Goal: Find specific page/section: Find specific page/section

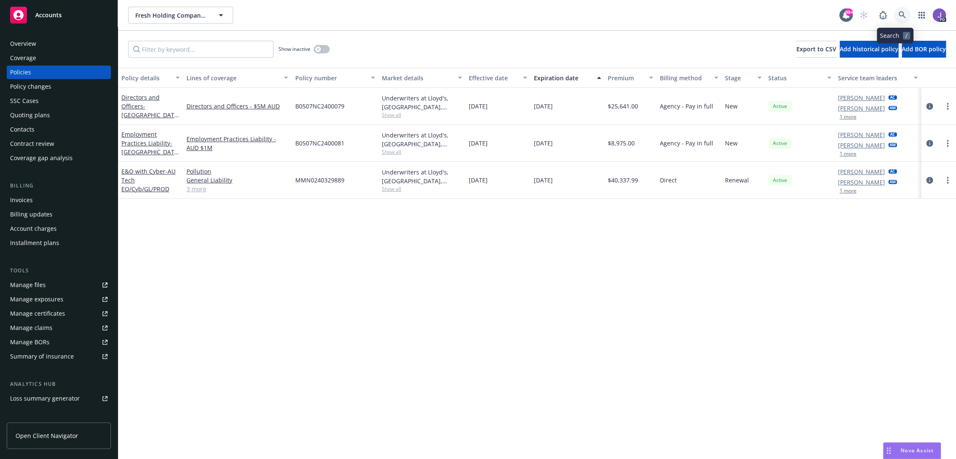
click at [899, 13] on icon at bounding box center [903, 15] width 8 height 8
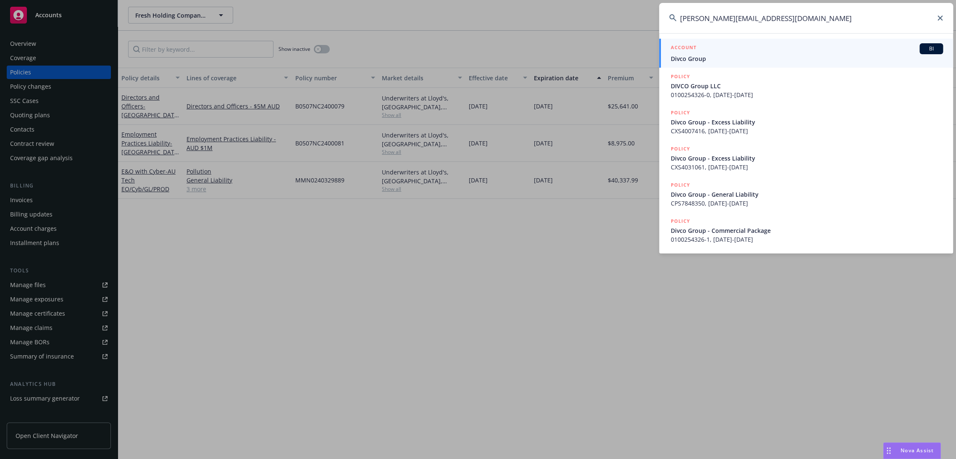
type input "[PERSON_NAME][EMAIL_ADDRESS][DOMAIN_NAME]"
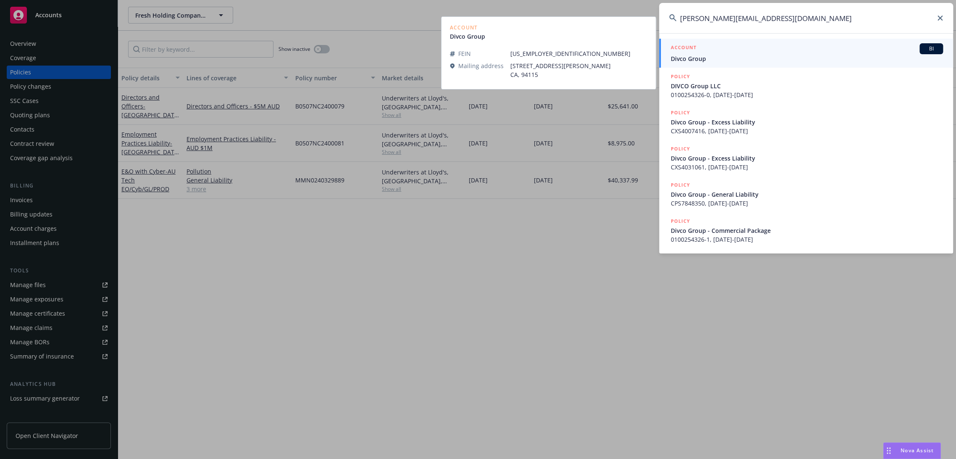
click at [745, 52] on div "ACCOUNT BI" at bounding box center [807, 48] width 272 height 11
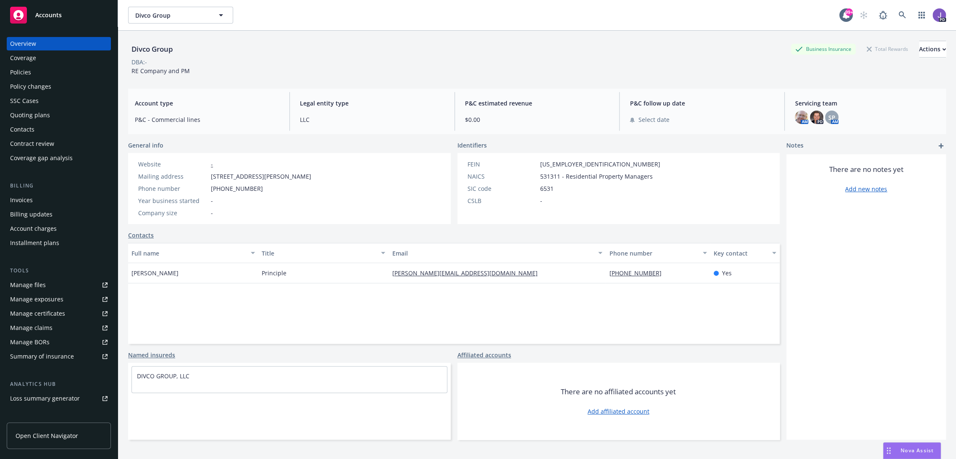
click at [45, 116] on div "Quoting plans" at bounding box center [30, 114] width 40 height 13
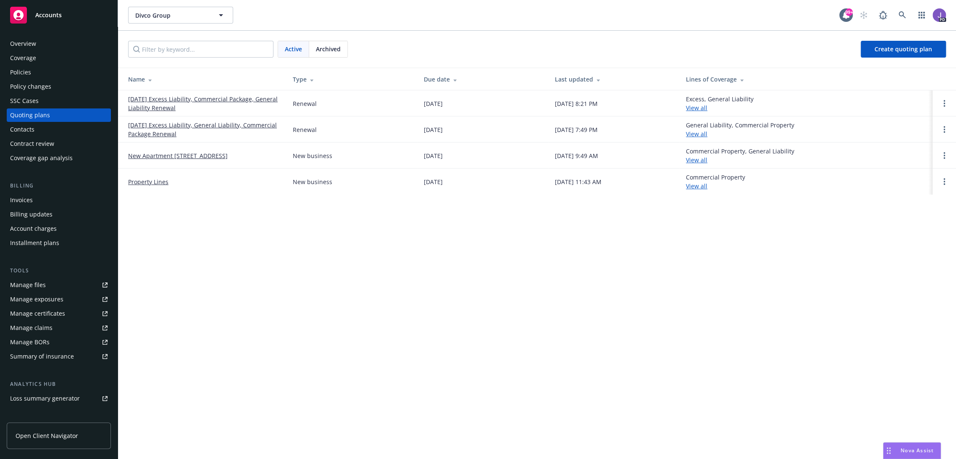
click at [226, 97] on link "08/15/25 Excess Liability, Commercial Package, General Liability Renewal" at bounding box center [203, 104] width 151 height 18
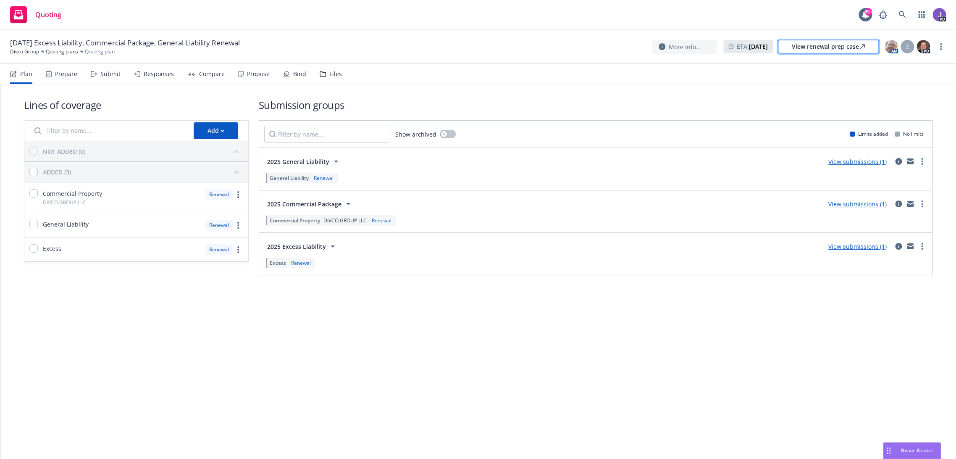
click at [848, 48] on div "View renewal prep case" at bounding box center [828, 46] width 73 height 13
click at [32, 50] on link "Divco Group" at bounding box center [24, 52] width 29 height 8
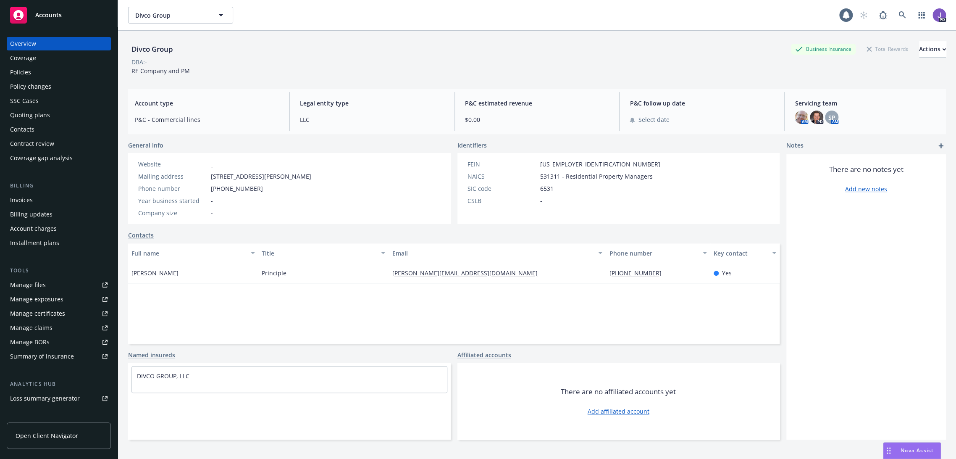
click at [24, 68] on div "Policies" at bounding box center [20, 72] width 21 height 13
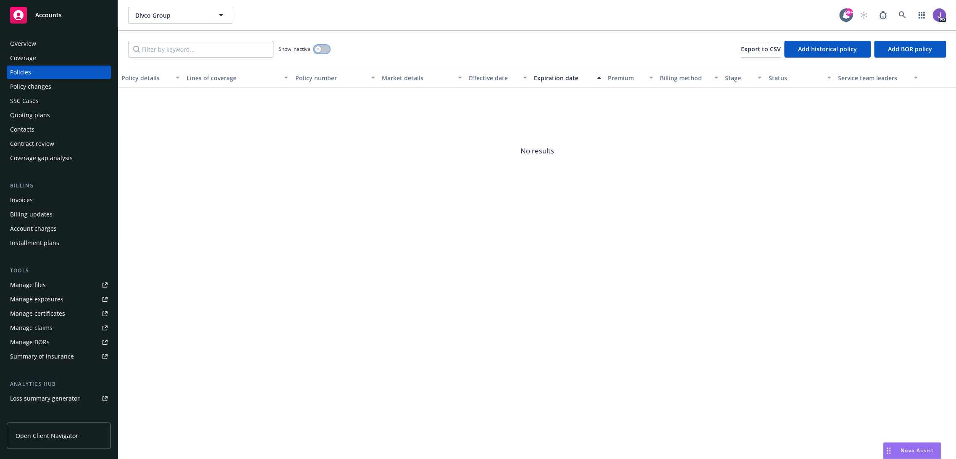
click at [321, 50] on button "button" at bounding box center [322, 49] width 16 height 8
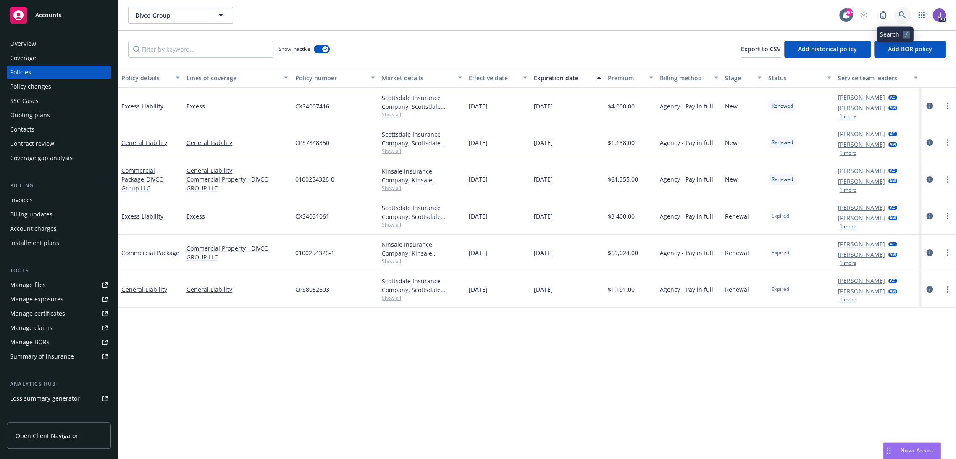
click at [899, 13] on icon at bounding box center [903, 15] width 8 height 8
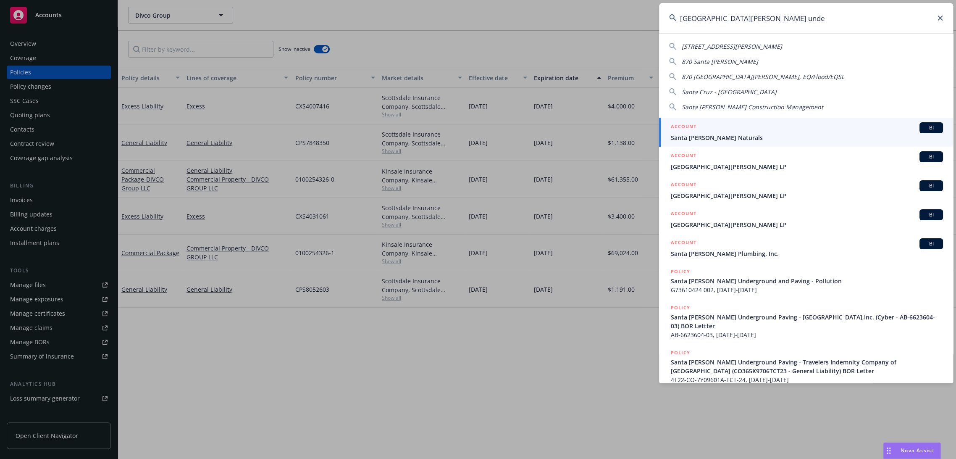
type input "santa [PERSON_NAME] under"
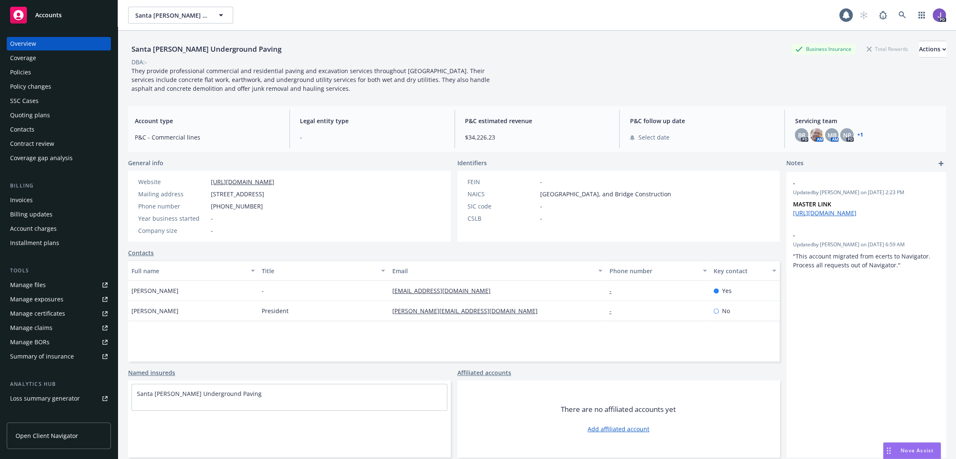
click at [37, 76] on div "Policies" at bounding box center [58, 72] width 97 height 13
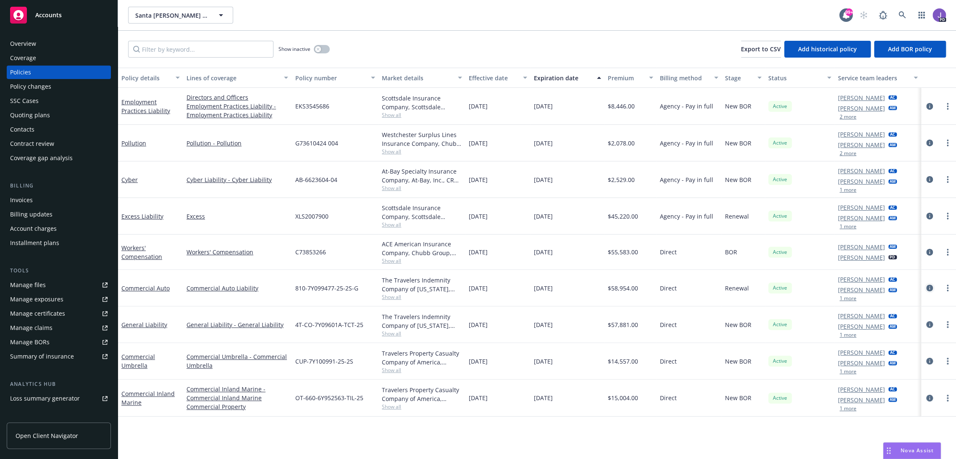
click at [926, 289] on icon "circleInformation" at bounding box center [929, 287] width 7 height 7
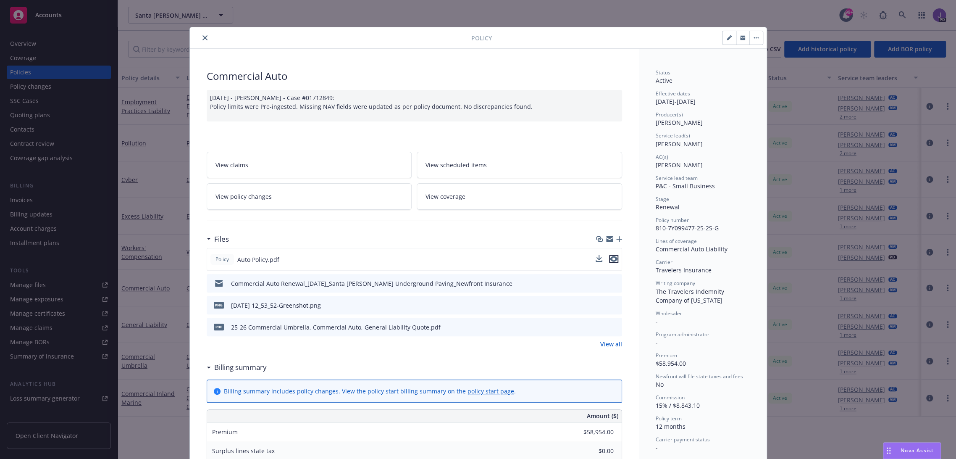
click at [610, 259] on icon "preview file" at bounding box center [614, 259] width 8 height 6
click at [202, 36] on icon "close" at bounding box center [204, 37] width 5 height 5
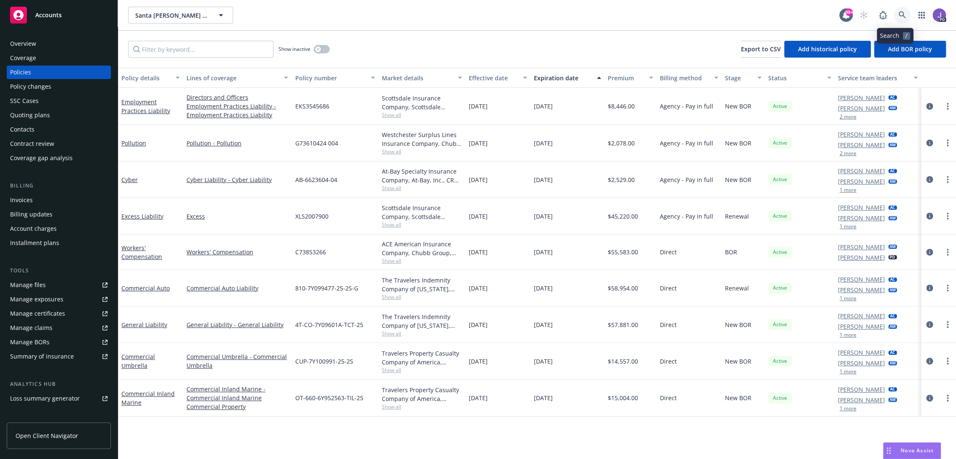
click at [899, 13] on icon at bounding box center [902, 14] width 7 height 7
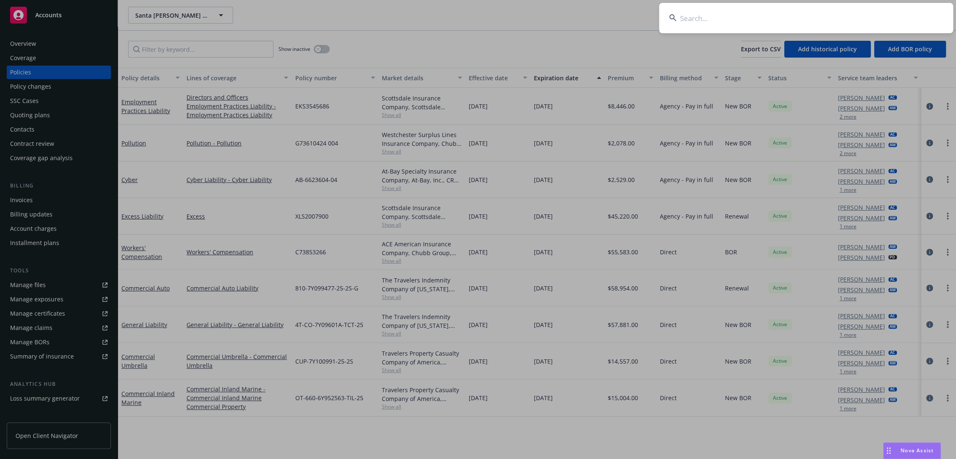
type input "d"
click at [710, 16] on input at bounding box center [806, 18] width 294 height 30
type input "divco"
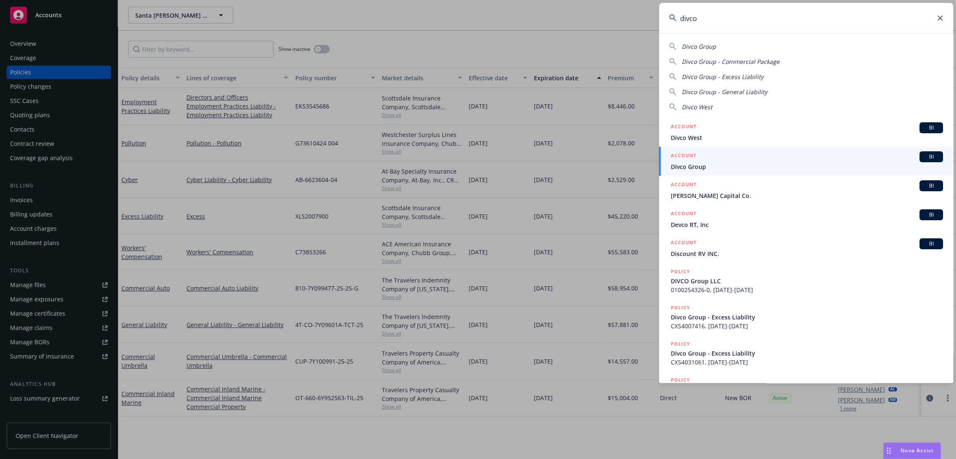
click at [734, 161] on div "ACCOUNT BI" at bounding box center [807, 156] width 272 height 11
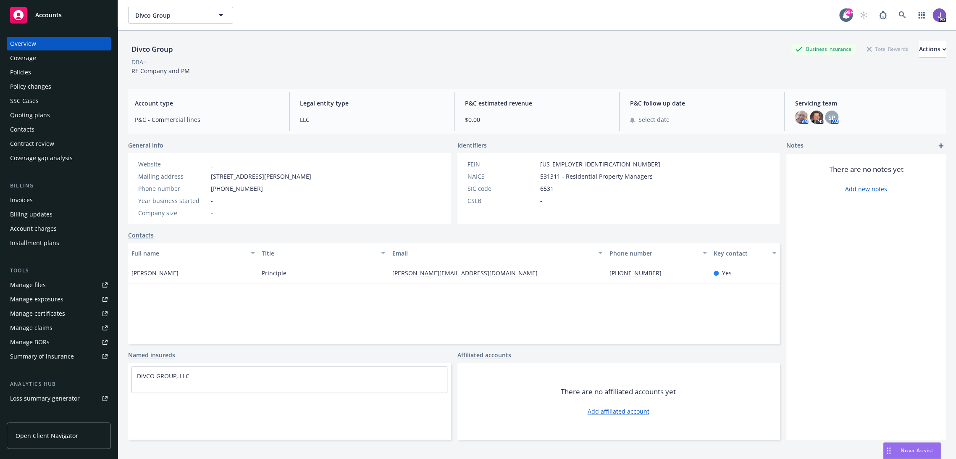
click at [40, 73] on div "Policies" at bounding box center [58, 72] width 97 height 13
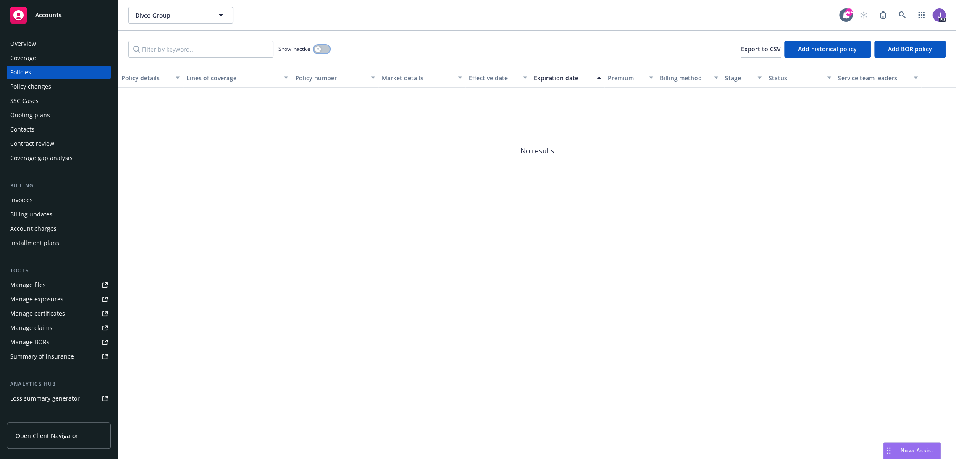
click at [317, 49] on icon "button" at bounding box center [317, 48] width 3 height 3
